Goal: Transaction & Acquisition: Purchase product/service

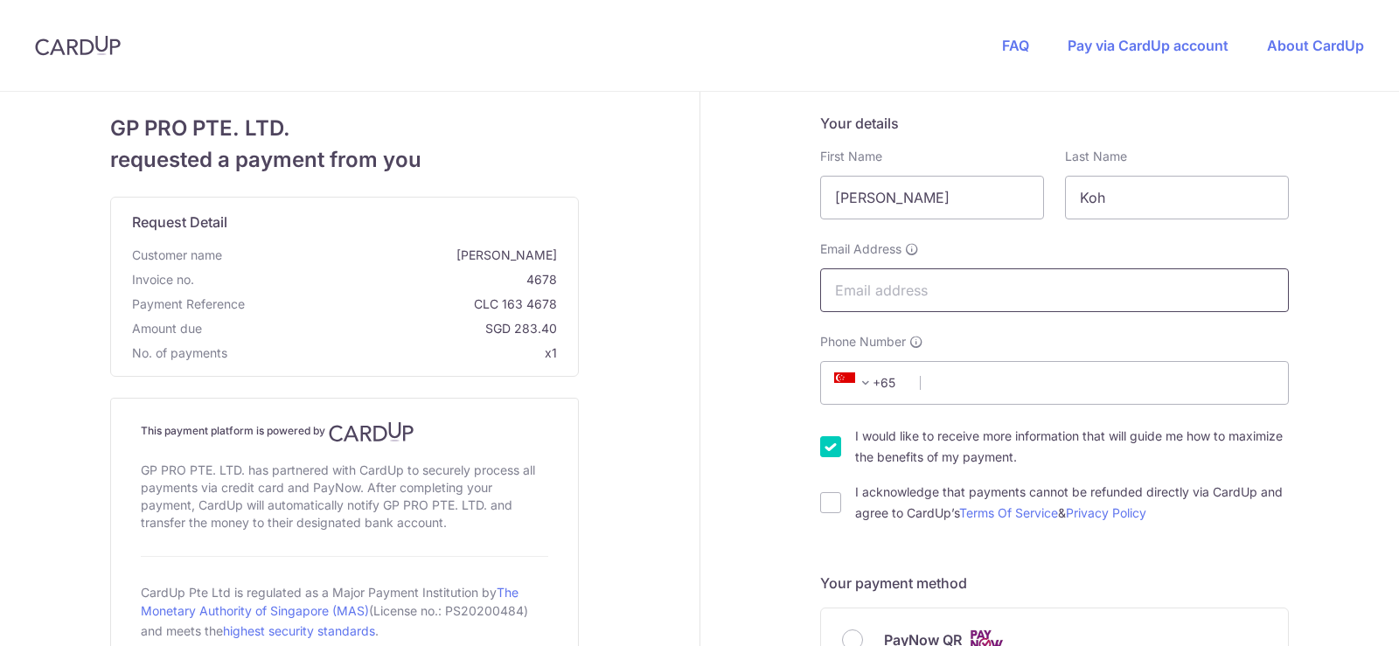
click at [892, 292] on input "Email Address" at bounding box center [1054, 290] width 469 height 44
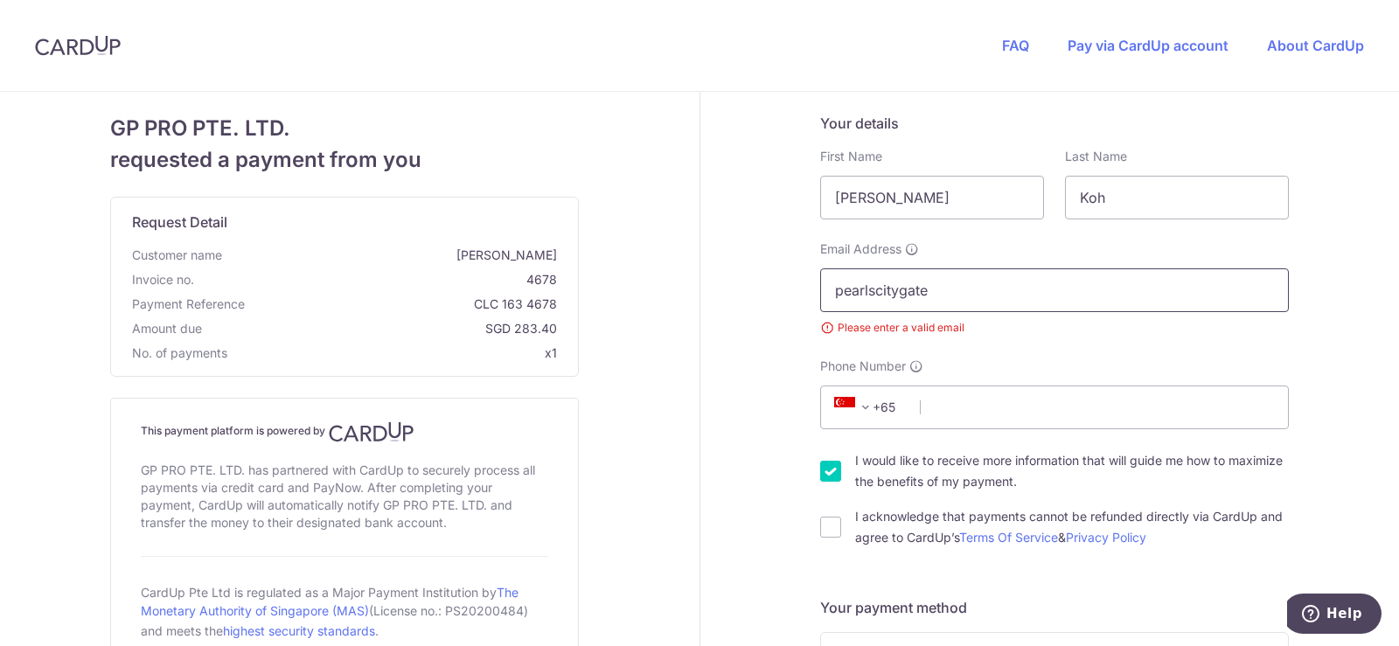
type input "[EMAIL_ADDRESS][DOMAIN_NAME]"
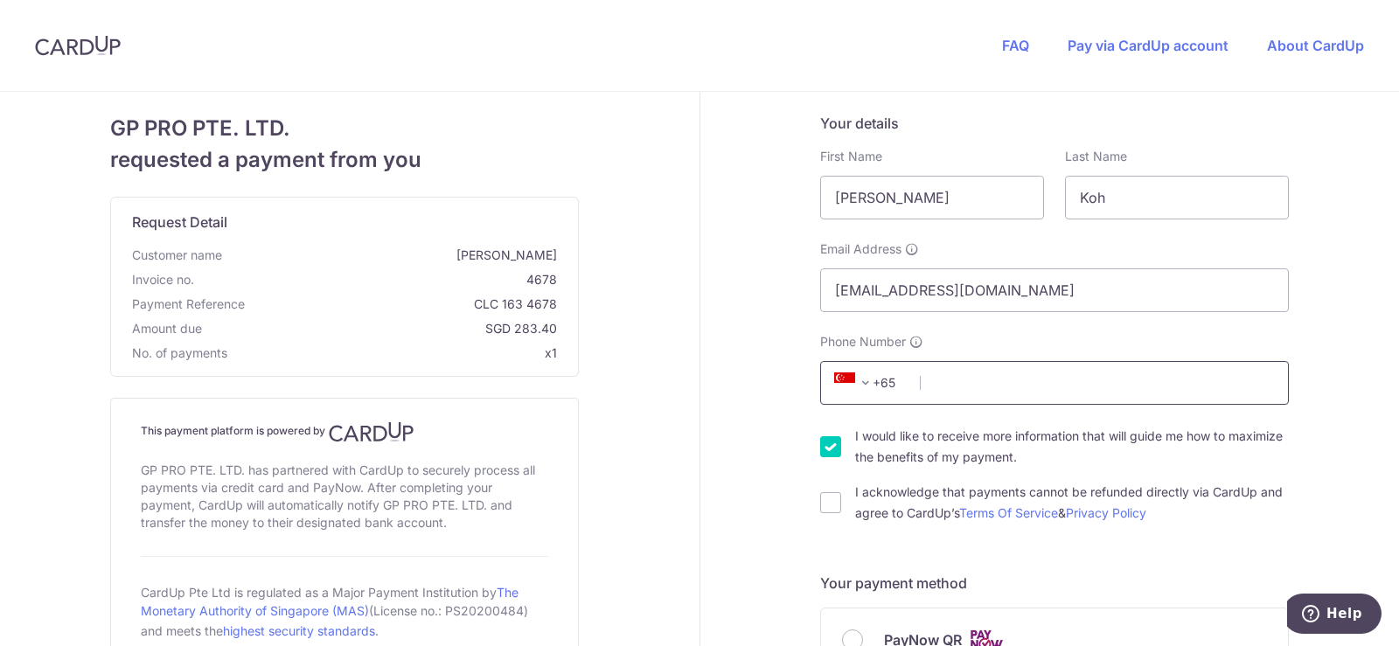
click at [951, 374] on input "Phone Number" at bounding box center [1054, 383] width 469 height 44
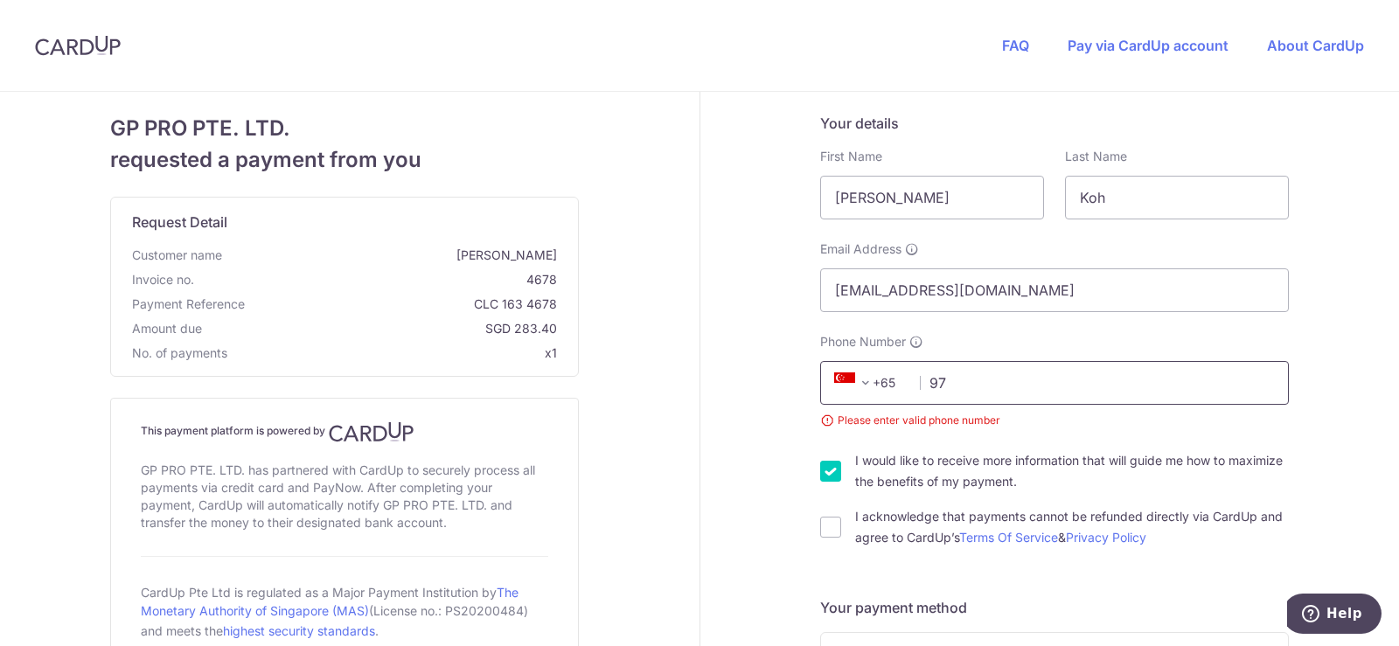
type input "9"
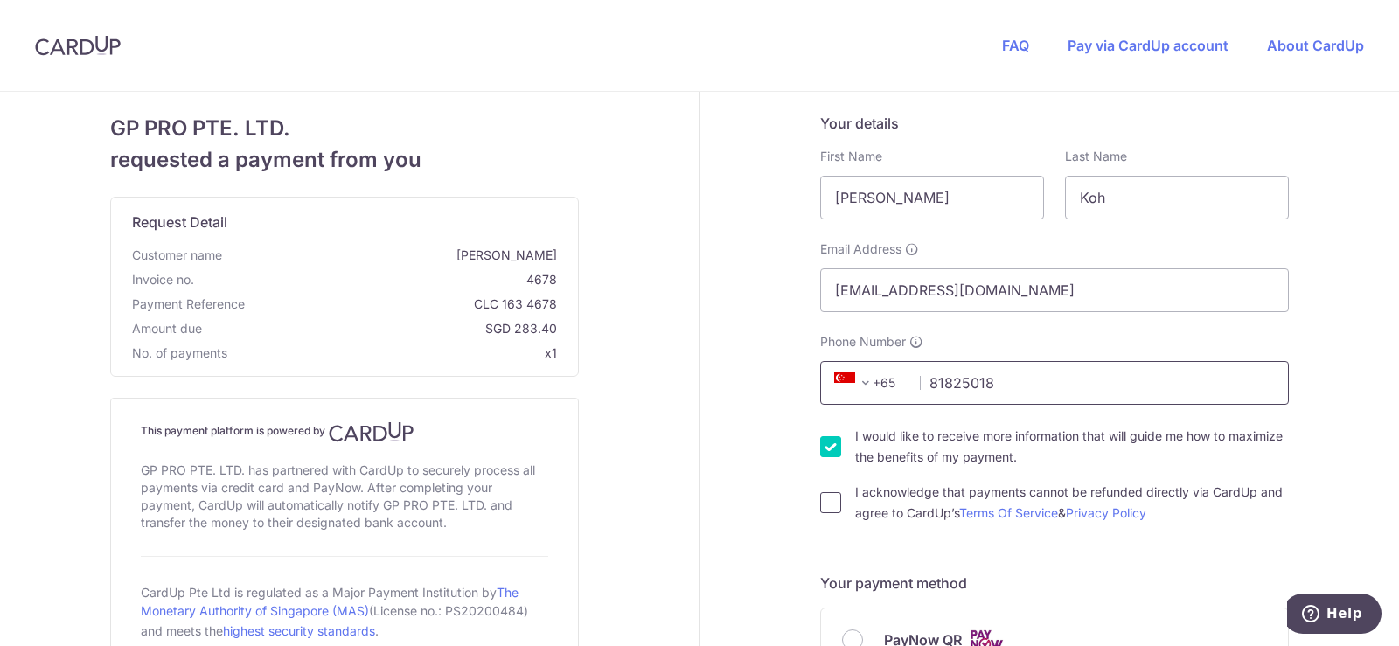
type input "81825018"
click at [820, 495] on input "I acknowledge that payments cannot be refunded directly via CardUp and agree to…" at bounding box center [830, 502] width 21 height 21
checkbox input "true"
click at [831, 450] on input "I would like to receive more information that will guide me how to maximize the…" at bounding box center [830, 446] width 21 height 21
checkbox input "false"
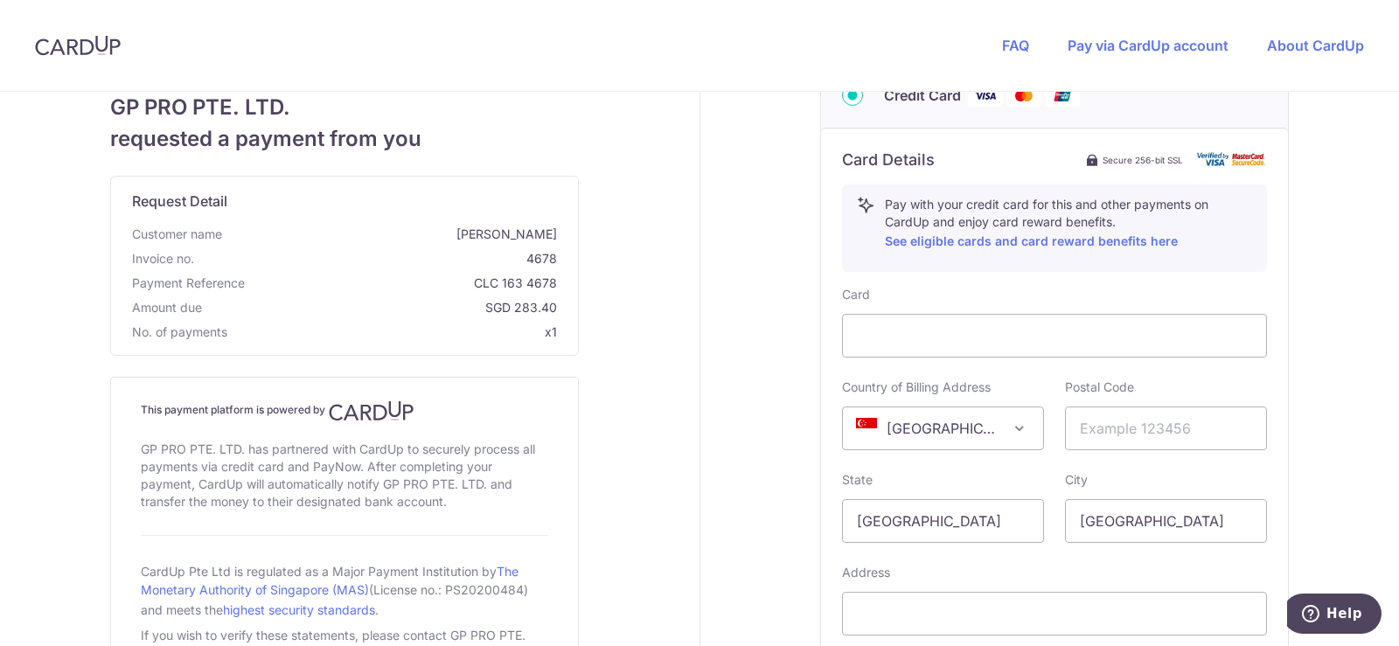
scroll to position [699, 0]
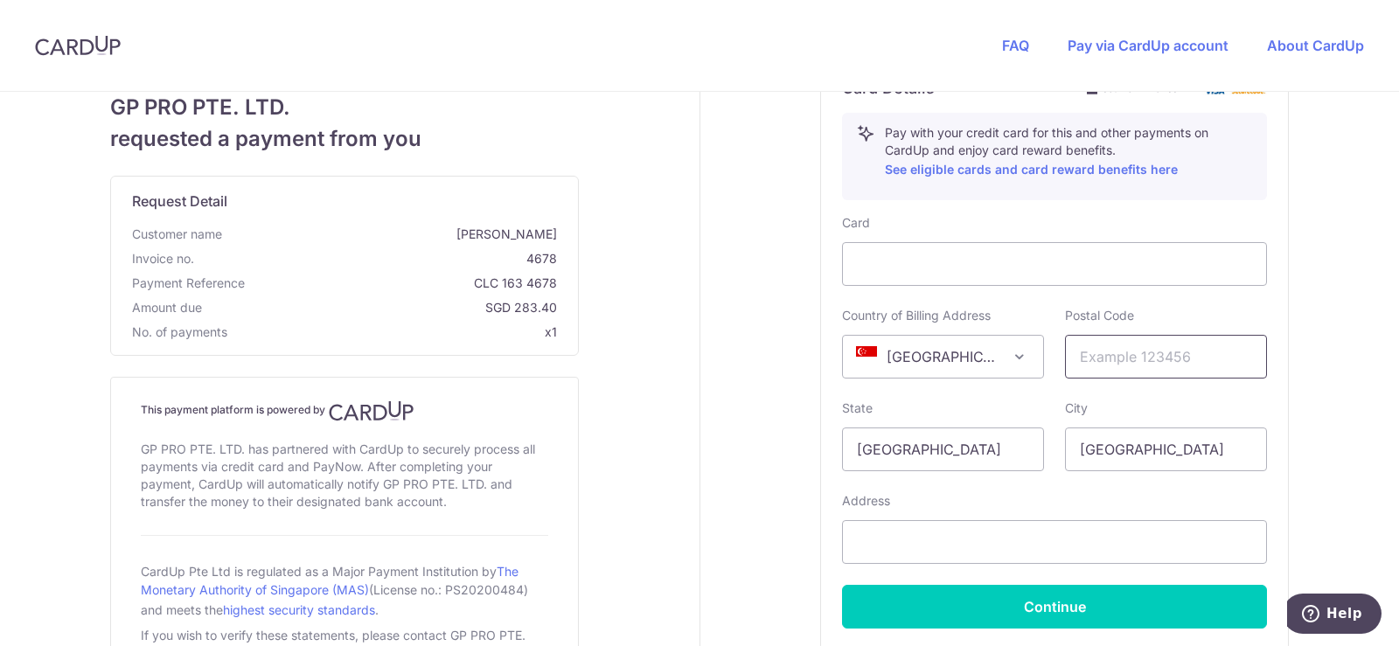
click at [1091, 352] on input "text" at bounding box center [1166, 357] width 202 height 44
type input "199597"
click at [969, 551] on input "text" at bounding box center [1054, 542] width 425 height 44
type input "[STREET_ADDRESS]"
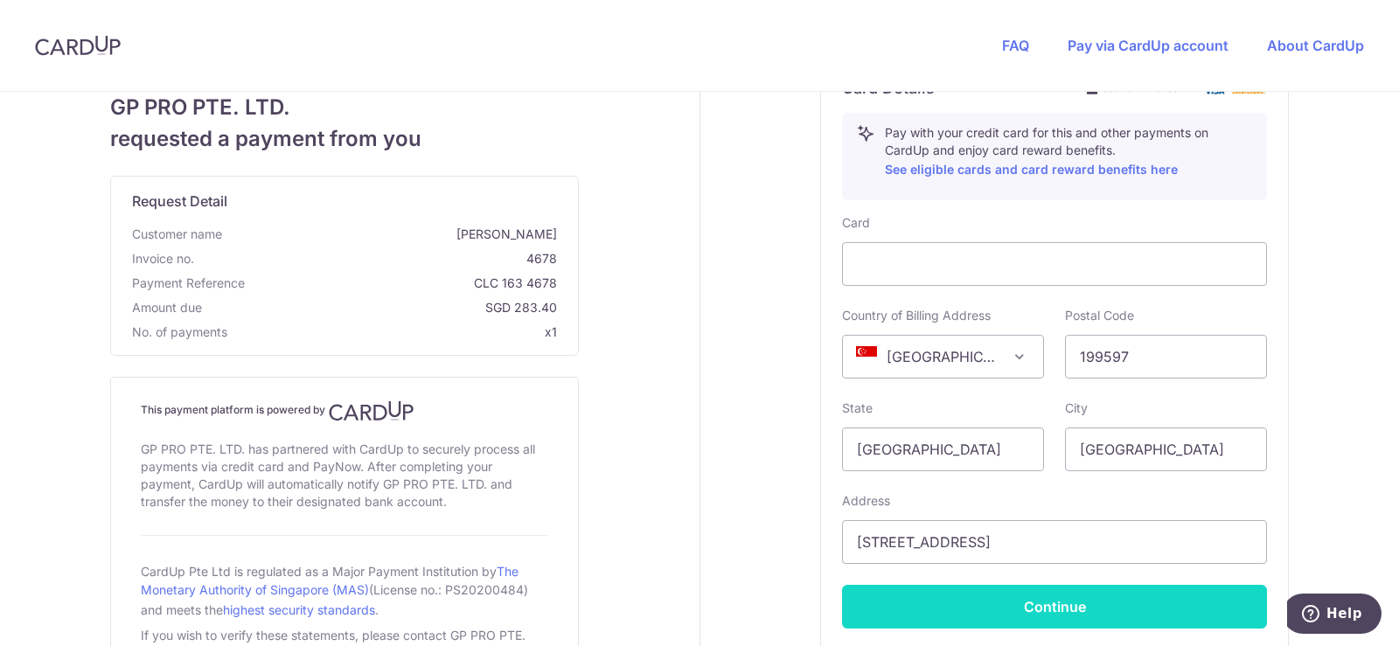
click at [1009, 594] on button "Continue" at bounding box center [1054, 607] width 425 height 44
type input "**** 0783"
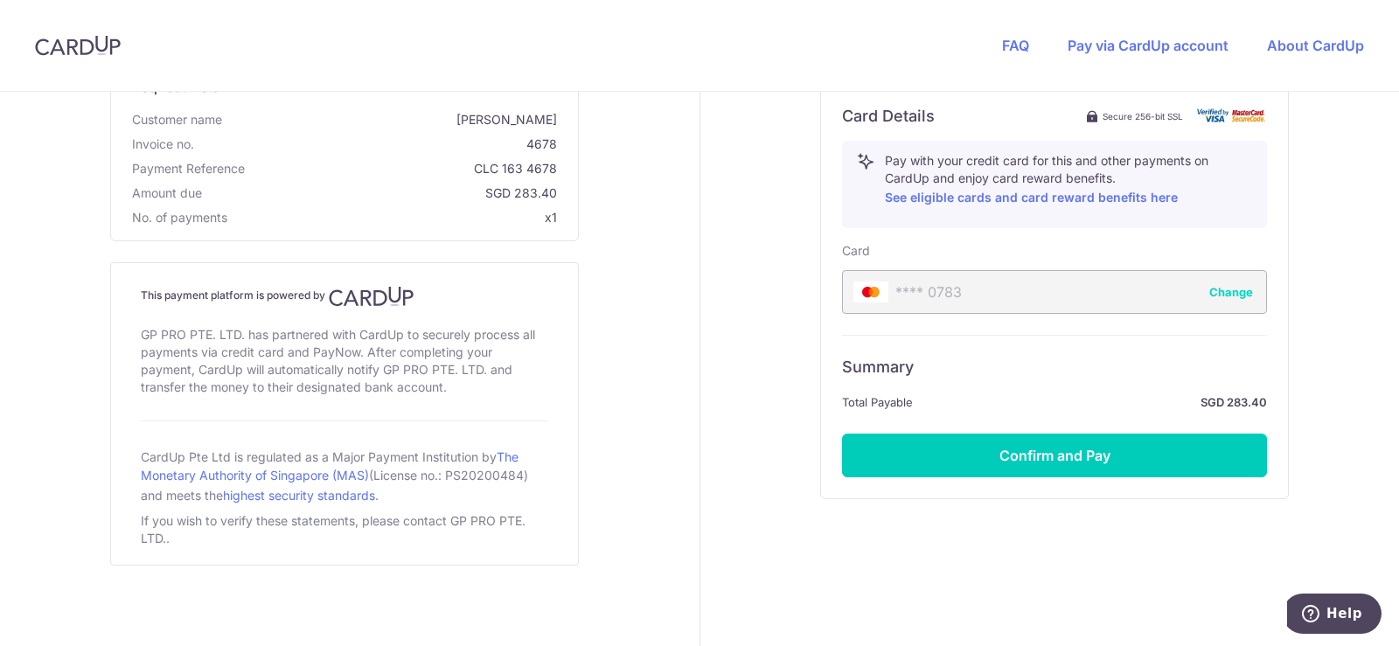
scroll to position [673, 0]
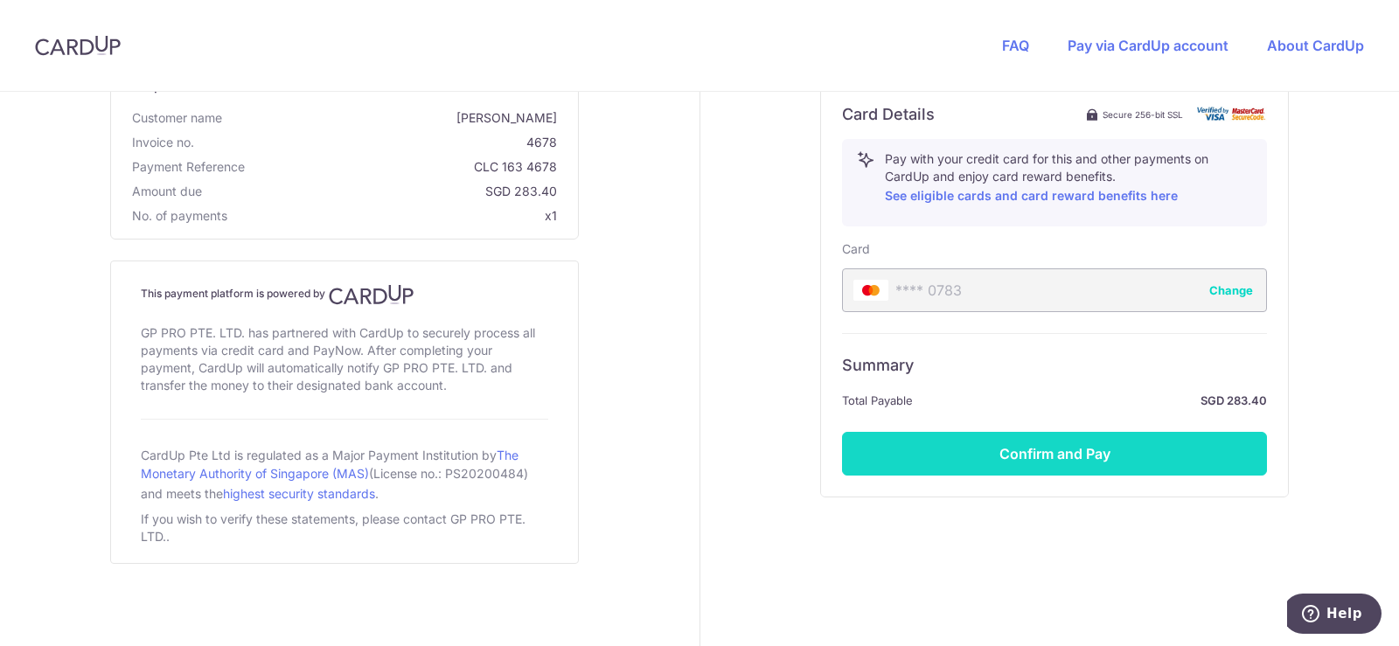
click at [1131, 455] on button "Confirm and Pay" at bounding box center [1054, 454] width 425 height 44
